Goal: Task Accomplishment & Management: Manage account settings

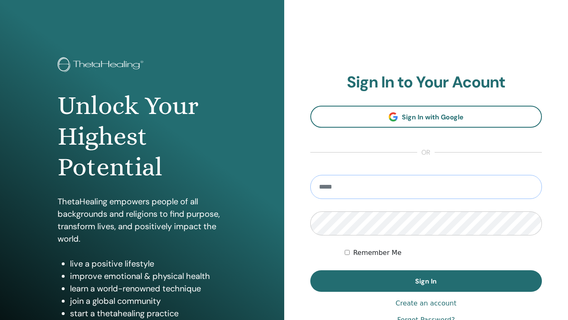
type input "**********"
click at [426, 281] on button "Sign In" at bounding box center [426, 281] width 232 height 22
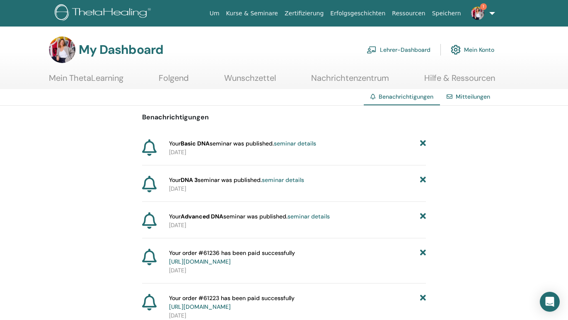
click at [478, 49] on link "Mein Konto" at bounding box center [471, 50] width 43 height 18
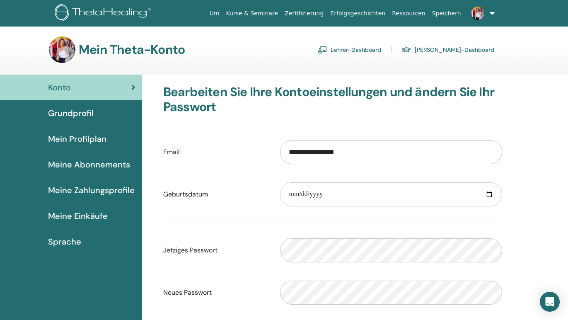
click at [368, 53] on link "Lehrer-Dashboard" at bounding box center [349, 49] width 64 height 13
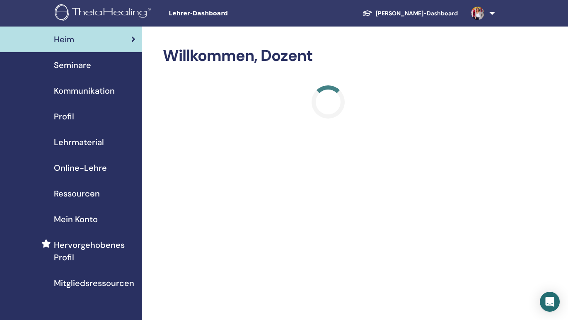
click at [75, 64] on span "Seminare" at bounding box center [72, 65] width 37 height 12
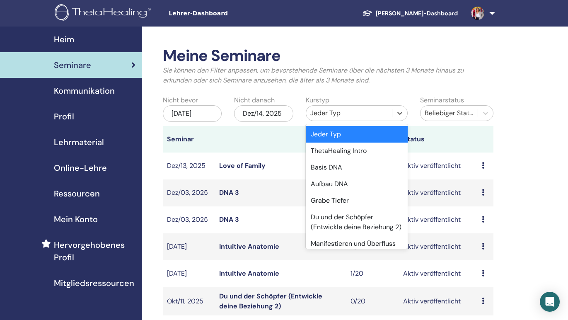
click at [364, 114] on div "Jeder Typ" at bounding box center [348, 113] width 77 height 10
click at [351, 168] on div "Basis DNA" at bounding box center [357, 167] width 102 height 17
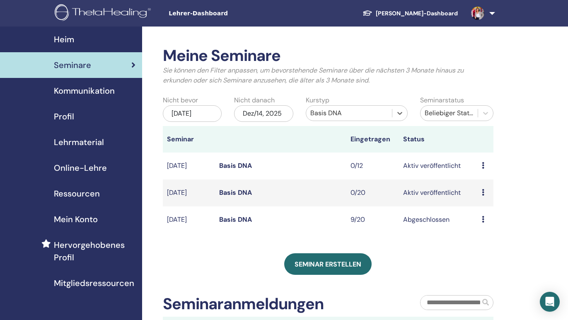
click at [246, 189] on link "Basis DNA" at bounding box center [235, 192] width 33 height 9
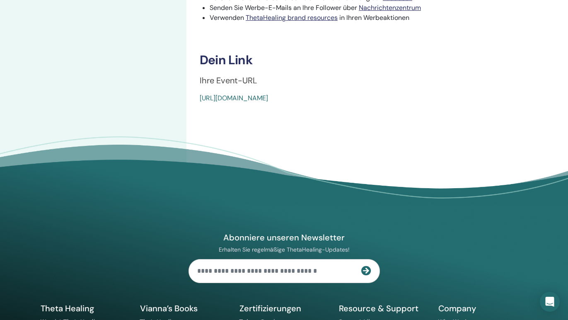
scroll to position [264, 0]
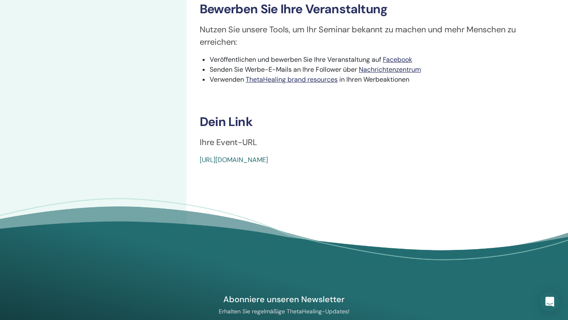
click at [268, 159] on link "[URL][DOMAIN_NAME]" at bounding box center [234, 159] width 68 height 9
